Goal: Find specific page/section: Find specific page/section

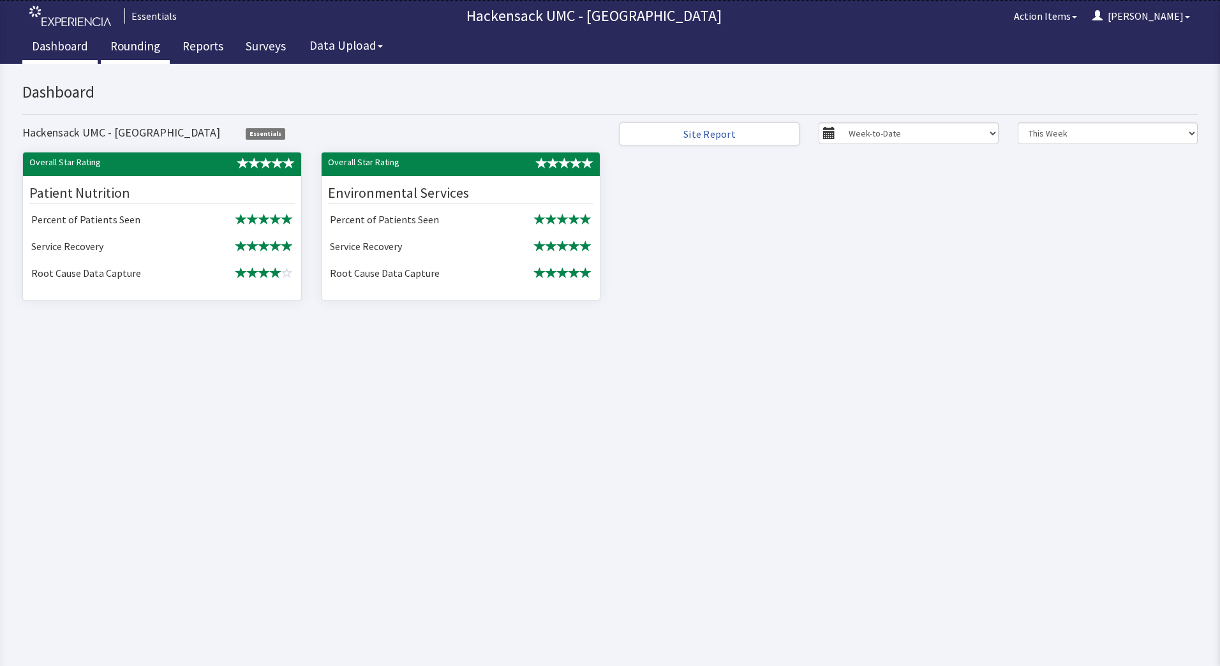
click at [134, 49] on link "Rounding" at bounding box center [135, 48] width 69 height 32
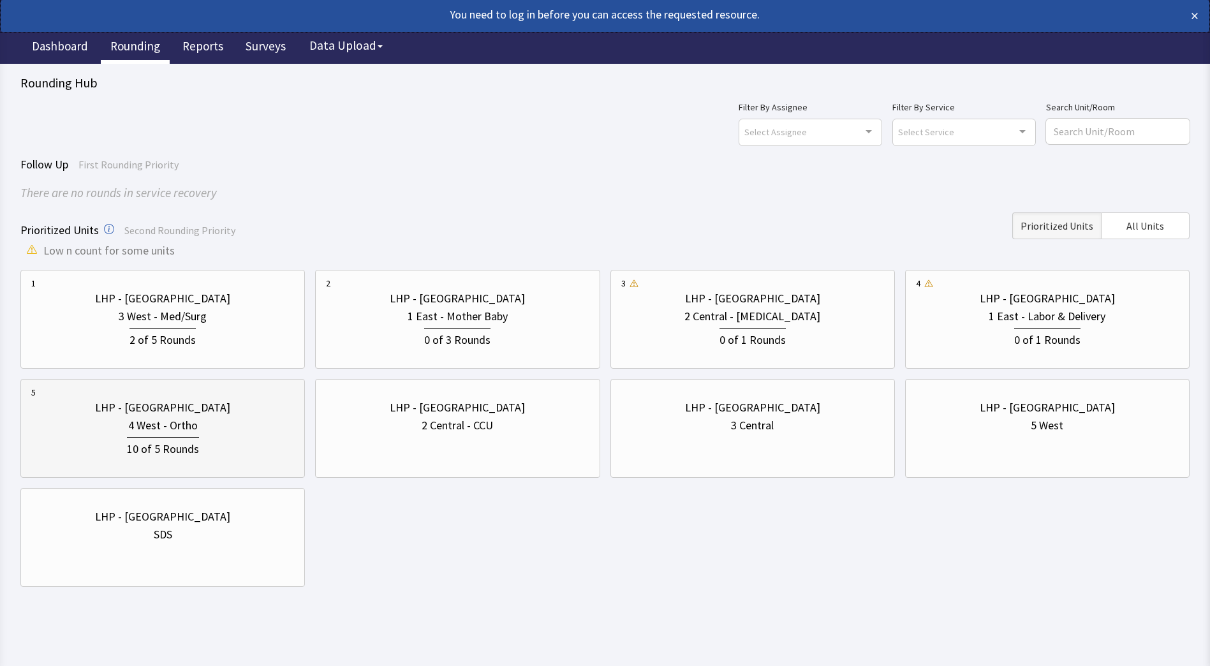
click at [171, 415] on div "LHP - [GEOGRAPHIC_DATA]" at bounding box center [162, 408] width 135 height 18
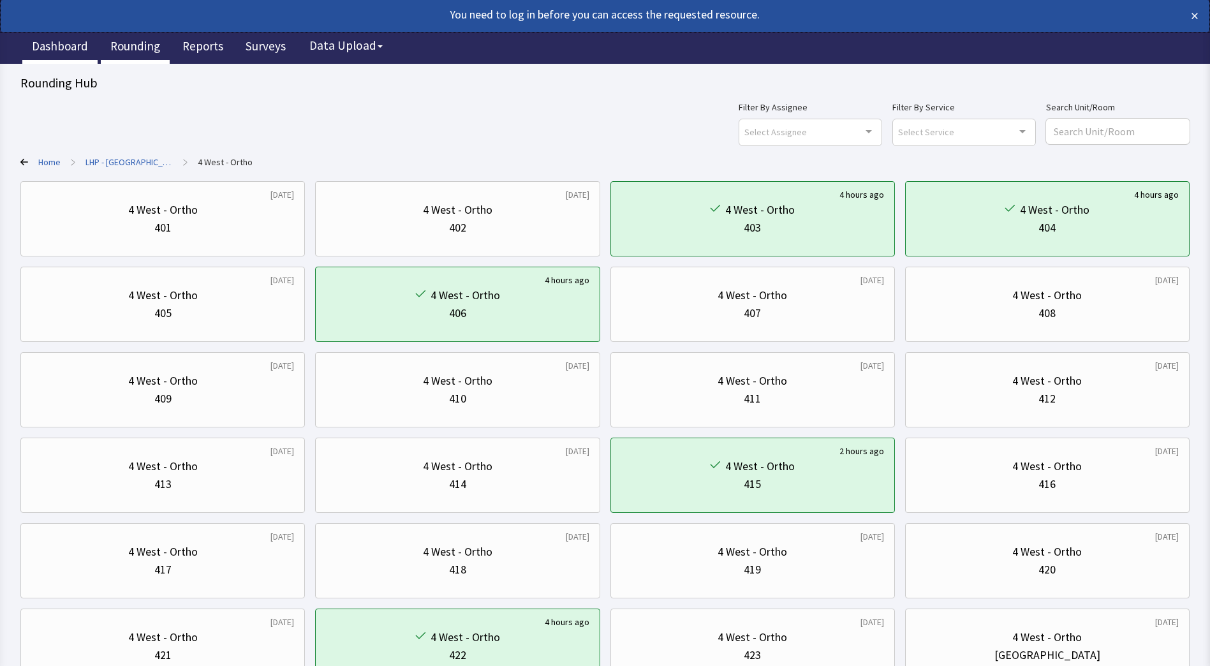
click at [59, 41] on link "Dashboard" at bounding box center [59, 48] width 75 height 32
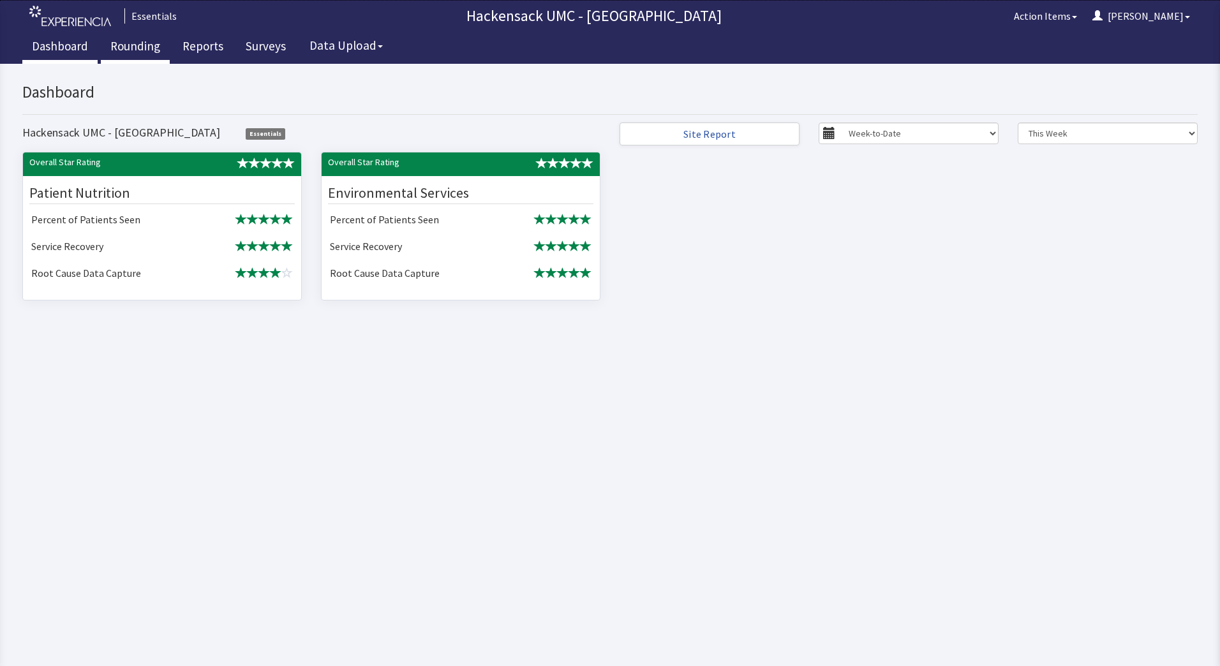
click at [121, 48] on link "Rounding" at bounding box center [135, 48] width 69 height 32
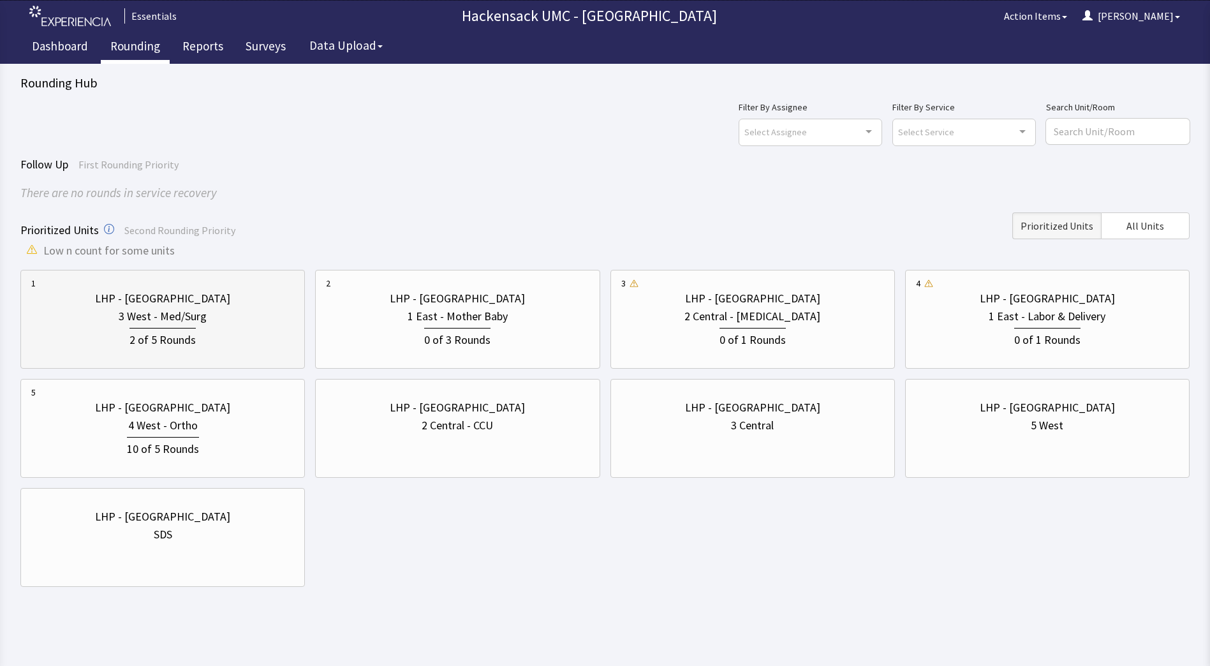
click at [182, 330] on div "2 of 5 Rounds" at bounding box center [162, 338] width 66 height 21
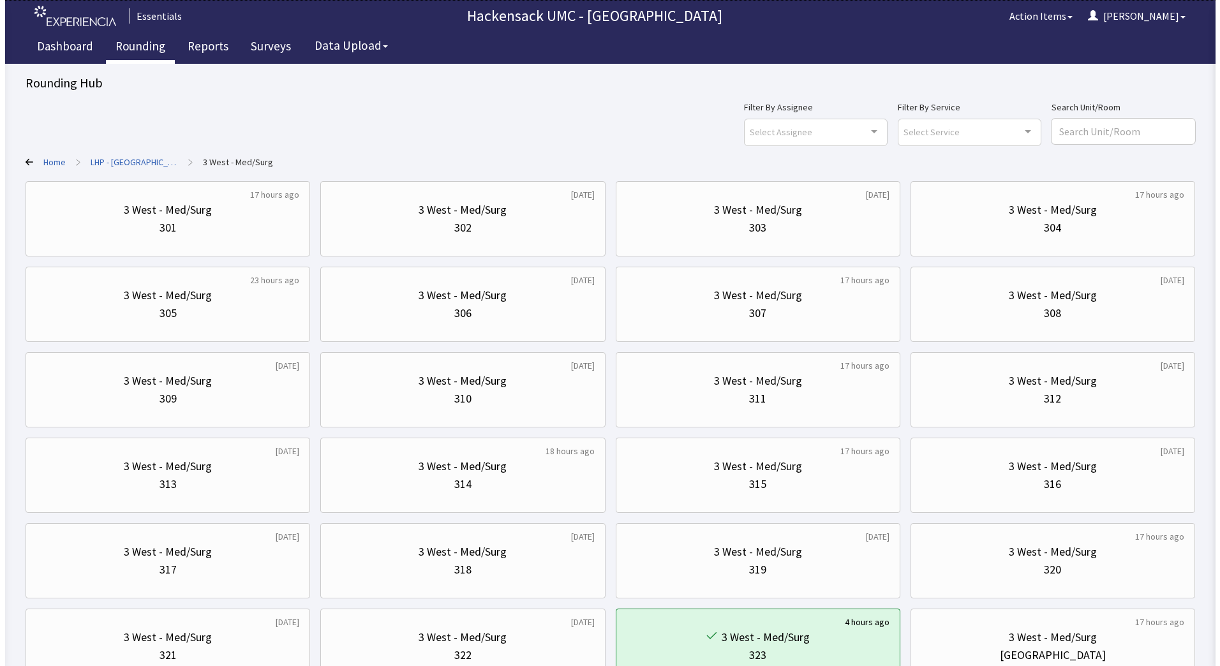
scroll to position [102, 0]
